Goal: Find specific page/section: Find specific page/section

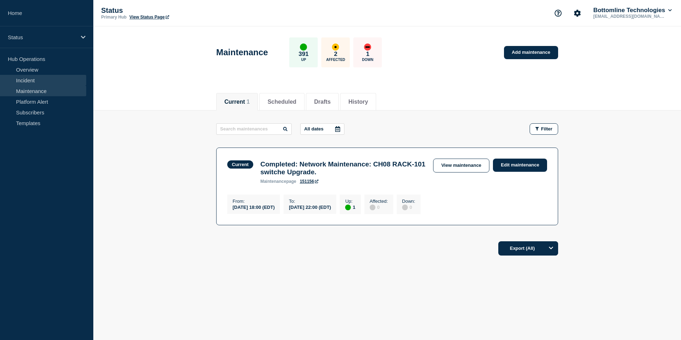
click at [60, 81] on link "Incident" at bounding box center [43, 80] width 86 height 11
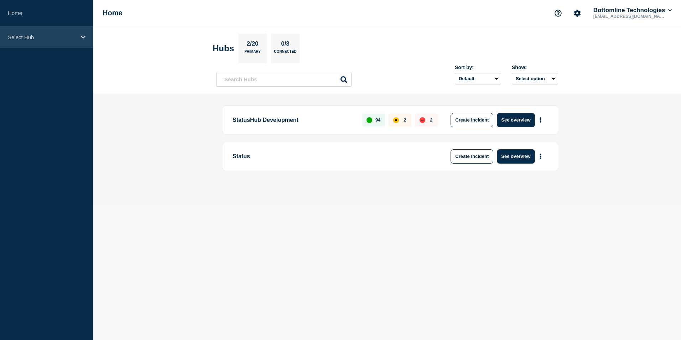
click at [54, 34] on p "Select Hub" at bounding box center [42, 37] width 68 height 6
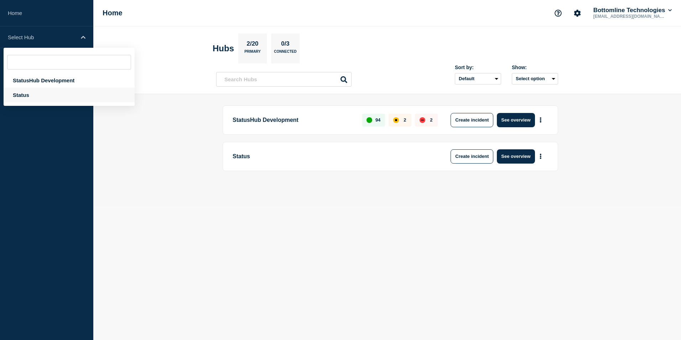
click at [32, 99] on div "Status" at bounding box center [69, 95] width 131 height 15
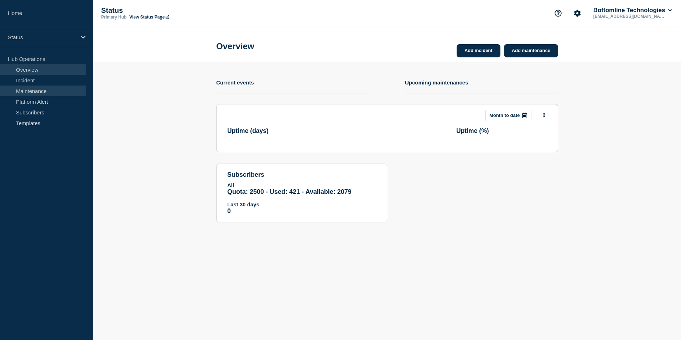
click at [33, 87] on link "Maintenance" at bounding box center [43, 90] width 86 height 11
